Goal: Register for event/course

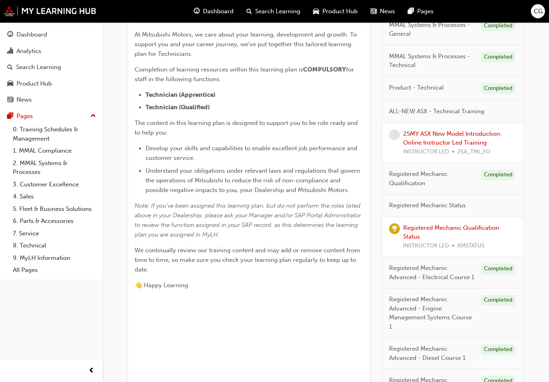
scroll to position [182, 0]
click at [475, 142] on link "25MY ASX New Model Introduction: Online Instructor Led Training" at bounding box center [452, 138] width 99 height 16
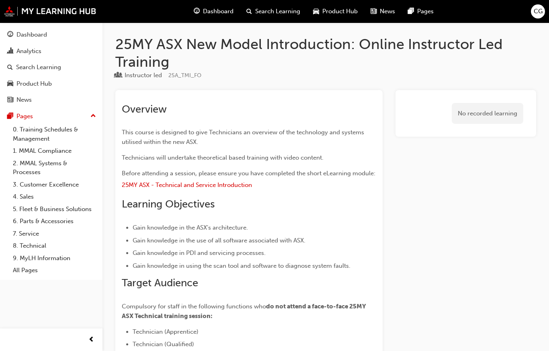
click at [544, 14] on div "CG" at bounding box center [538, 11] width 14 height 14
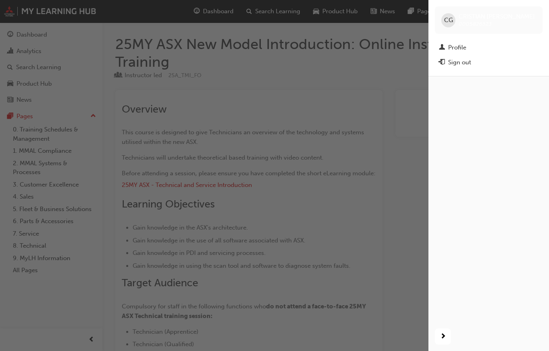
click at [452, 21] on span "CG" at bounding box center [448, 20] width 9 height 9
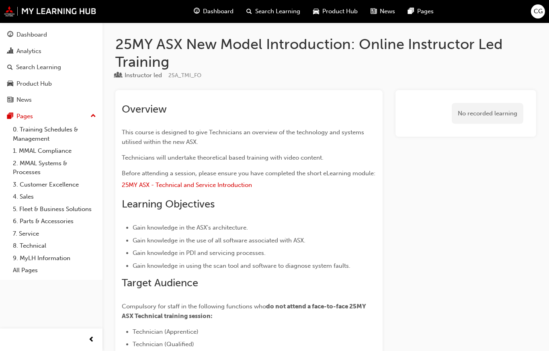
click at [540, 13] on span "CG" at bounding box center [538, 11] width 9 height 9
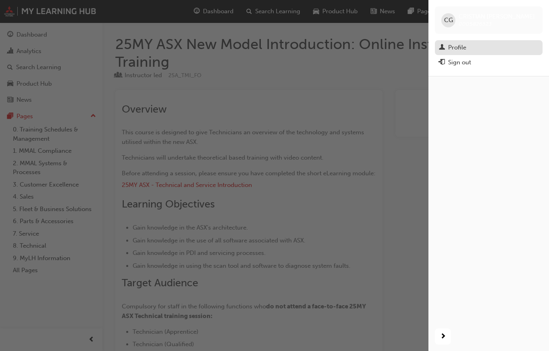
click at [481, 48] on div "Profile" at bounding box center [489, 48] width 100 height 10
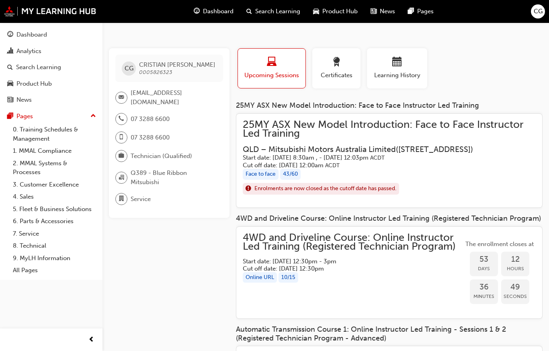
click at [498, 169] on h5 "Cut off date: [DATE] 12:00am ACDT" at bounding box center [383, 166] width 280 height 8
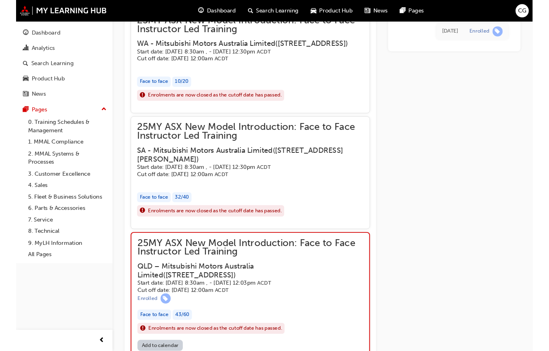
scroll to position [900, 0]
